Goal: Task Accomplishment & Management: Manage account settings

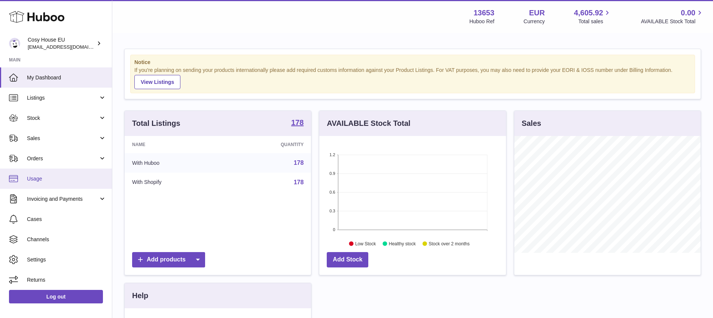
scroll to position [117, 187]
click at [53, 197] on span "Invoicing and Payments" at bounding box center [63, 198] width 72 height 7
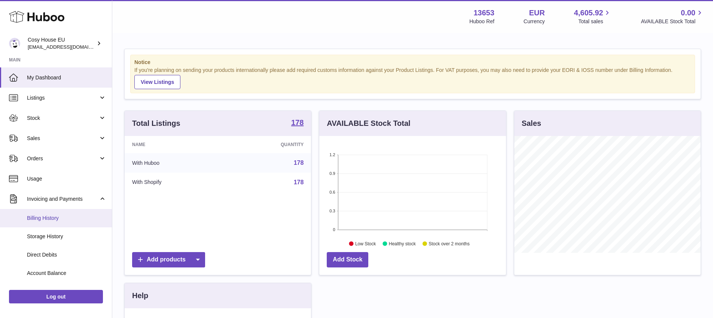
click at [45, 218] on span "Billing History" at bounding box center [66, 218] width 79 height 7
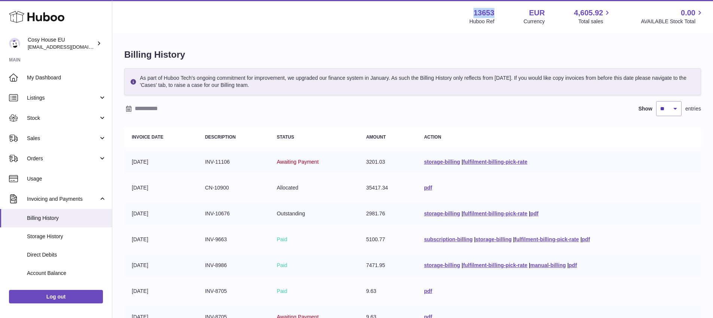
drag, startPoint x: 472, startPoint y: 13, endPoint x: 502, endPoint y: 13, distance: 30.0
click at [502, 13] on div "13653 Huboo Ref EUR Currency 4,605.92 Total sales 0.00 AVAILABLE Stock Total" at bounding box center [586, 16] width 235 height 17
copy strong "13653"
